Goal: Check status: Check status

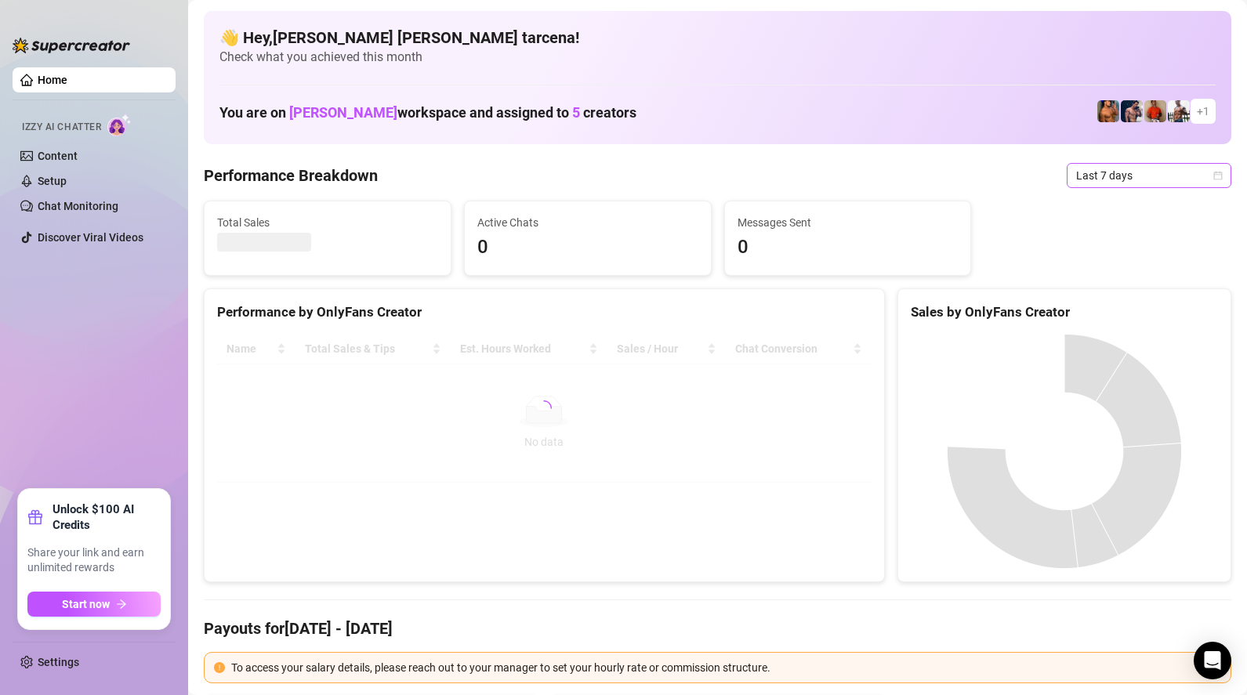
click at [1103, 181] on span "Last 7 days" at bounding box center [1149, 176] width 146 height 24
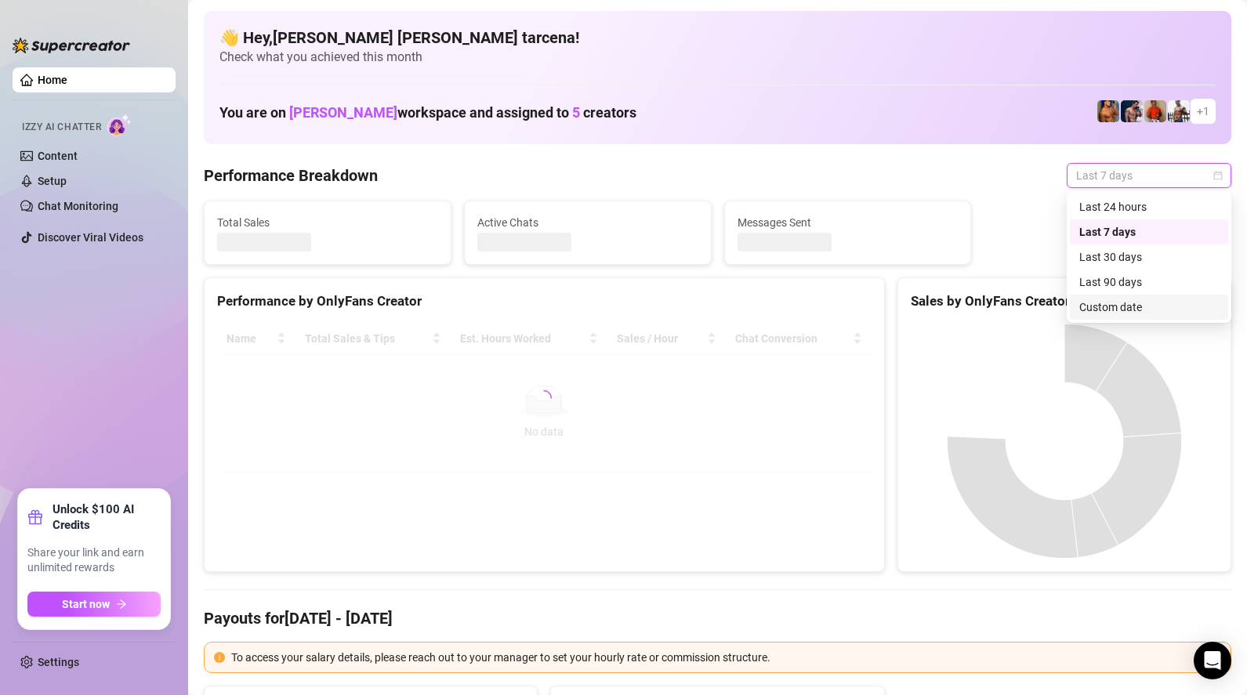
click at [1103, 308] on div "Custom date" at bounding box center [1149, 307] width 140 height 17
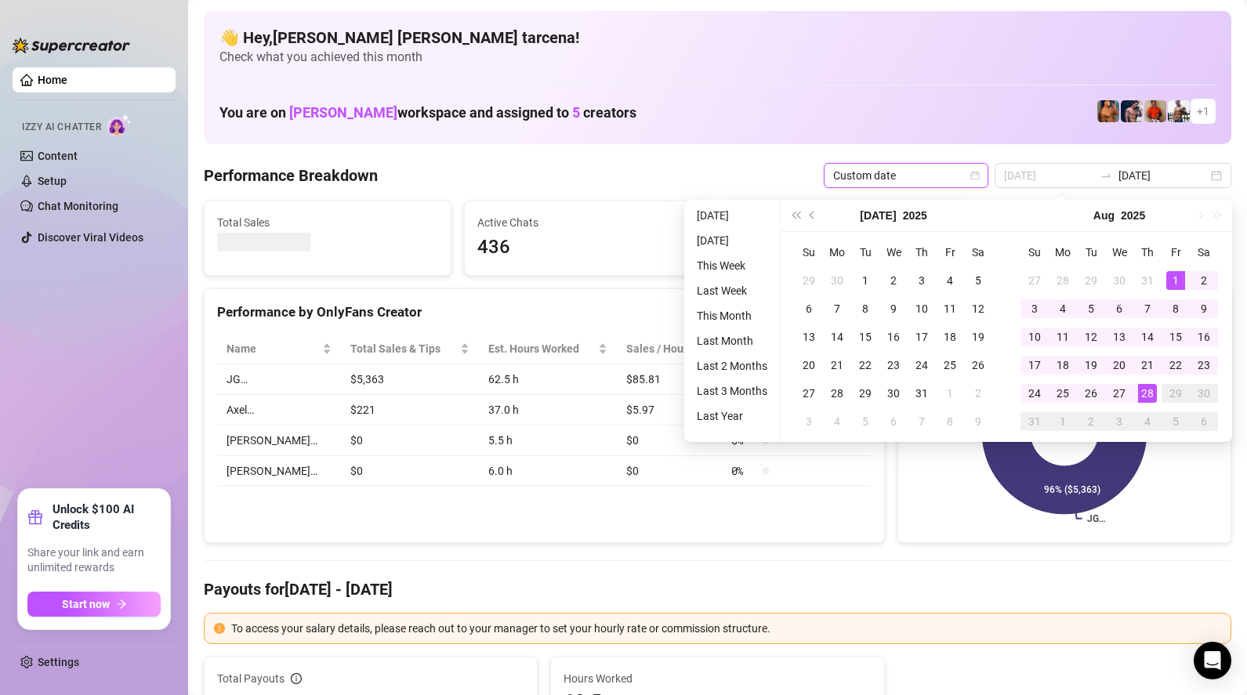
click at [1169, 280] on div "1" at bounding box center [1175, 280] width 19 height 19
click at [1147, 393] on div "28" at bounding box center [1147, 393] width 19 height 19
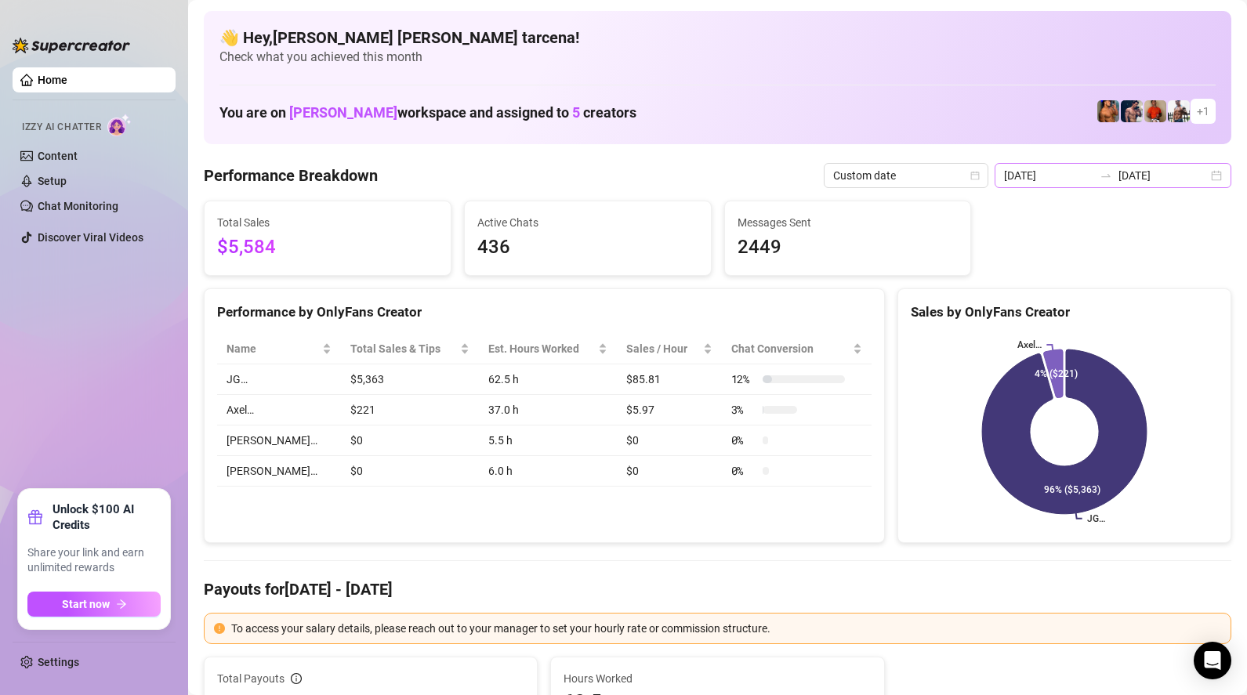
click at [1176, 184] on div "2025-08-21 2025-08-28" at bounding box center [1113, 175] width 237 height 25
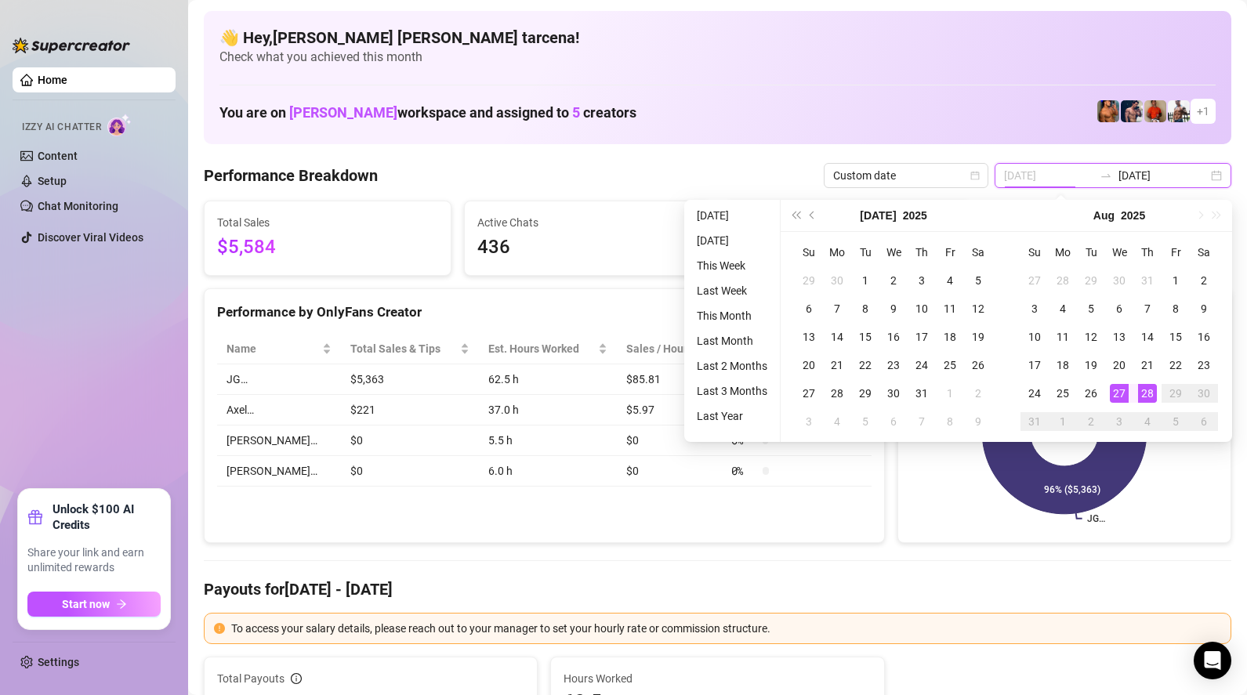
type input "[DATE]"
click at [1148, 394] on div "28" at bounding box center [1147, 393] width 19 height 19
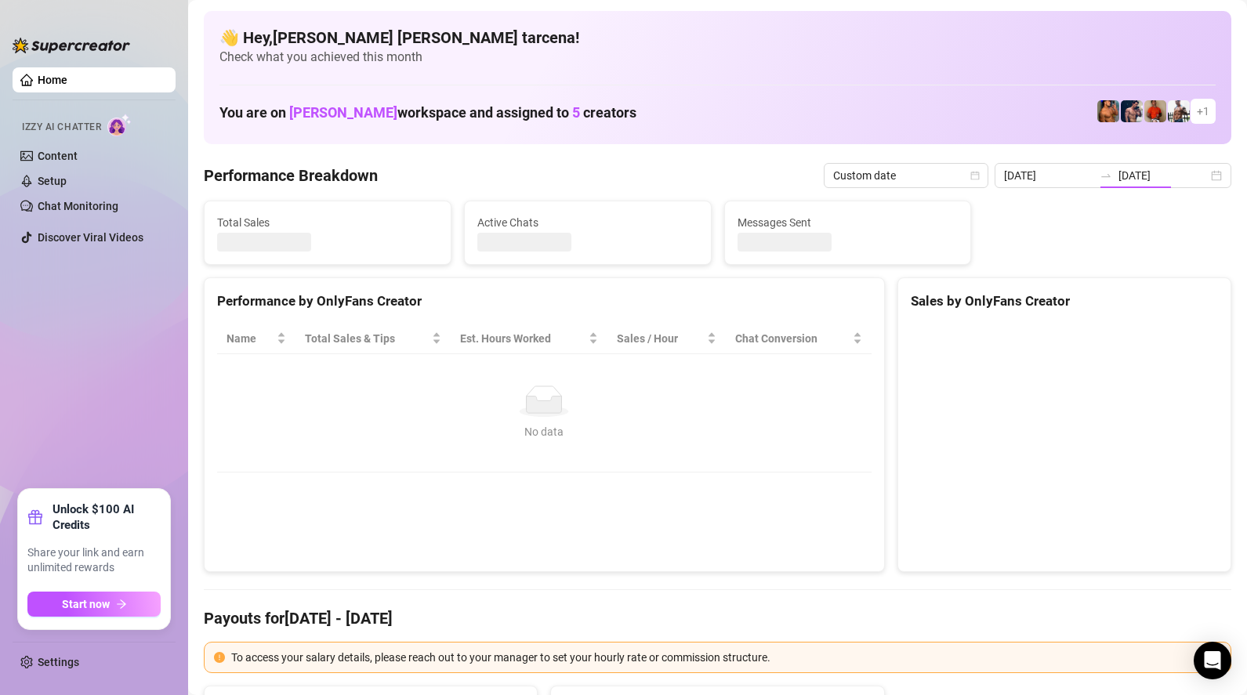
type input "[DATE]"
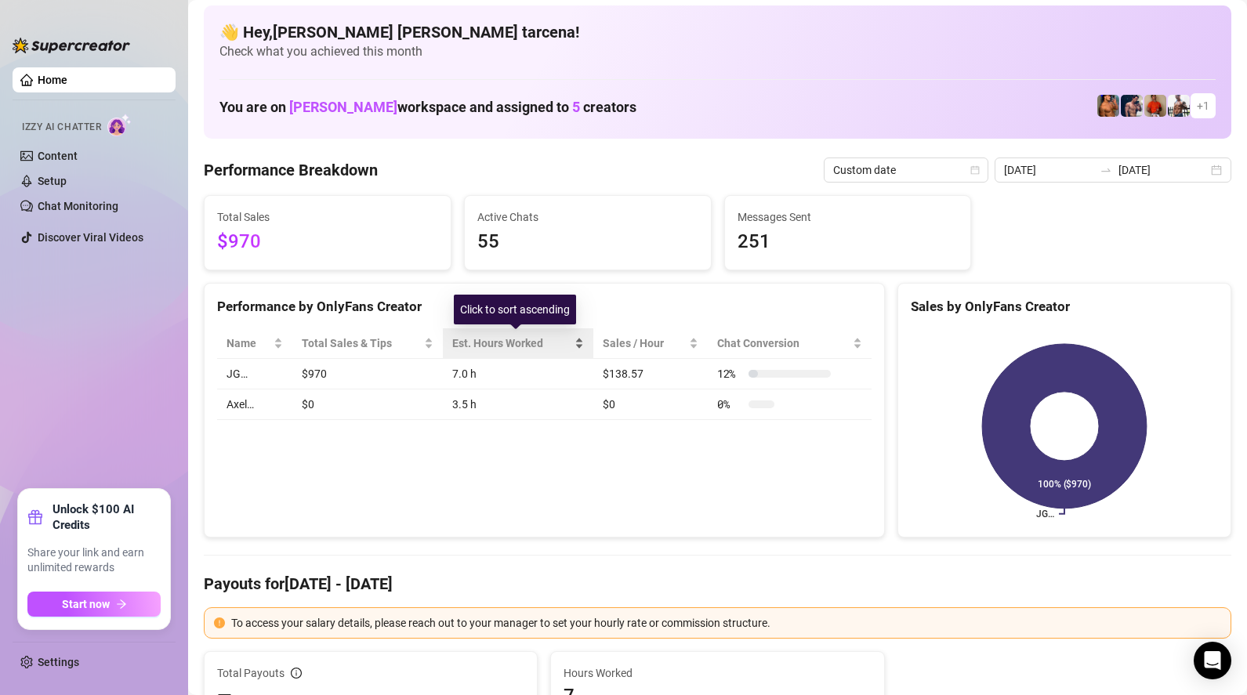
scroll to position [6, 0]
